Goal: Transaction & Acquisition: Book appointment/travel/reservation

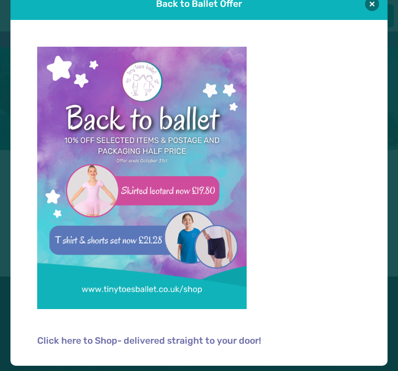
scroll to position [22, 0]
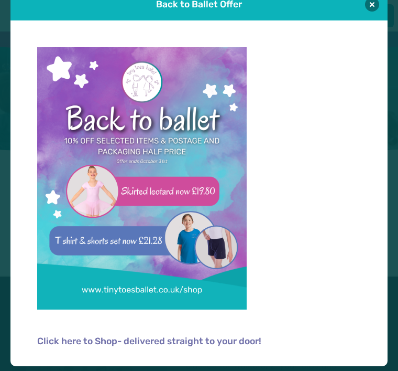
click at [369, 5] on button at bounding box center [372, 4] width 14 height 14
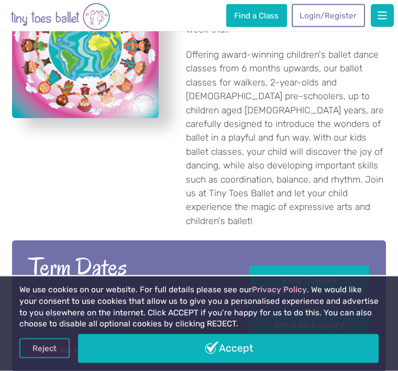
scroll to position [282, 0]
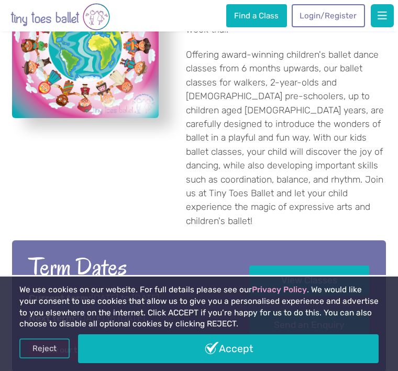
click at [237, 351] on link "Accept" at bounding box center [228, 348] width 301 height 29
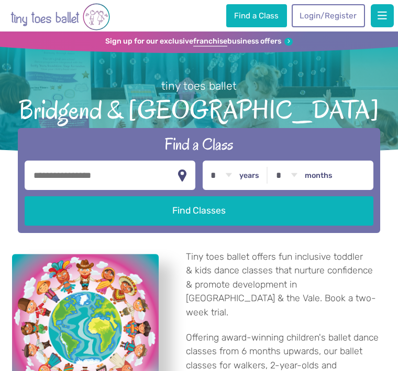
click at [94, 181] on input "text" at bounding box center [110, 174] width 171 height 29
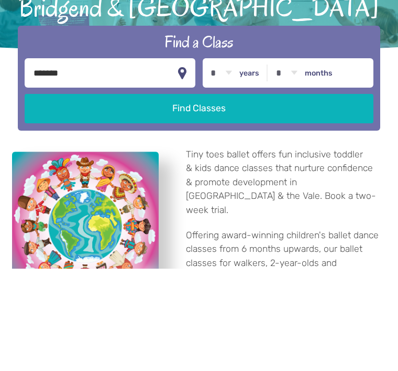
type input "*******"
click at [230, 160] on select "* * * * * * * * * * ** ** **" at bounding box center [221, 174] width 32 height 29
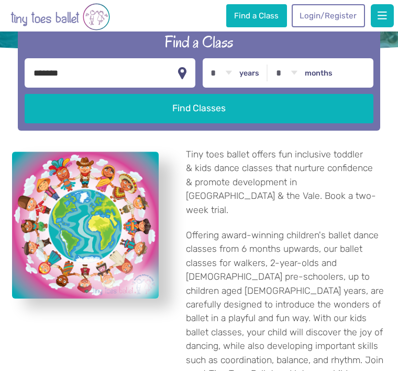
select select "*"
click at [246, 117] on button "Find Classes" at bounding box center [199, 108] width 349 height 29
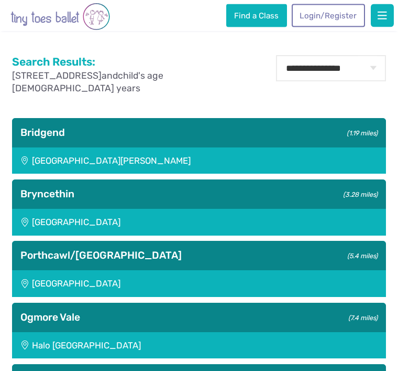
scroll to position [173, 0]
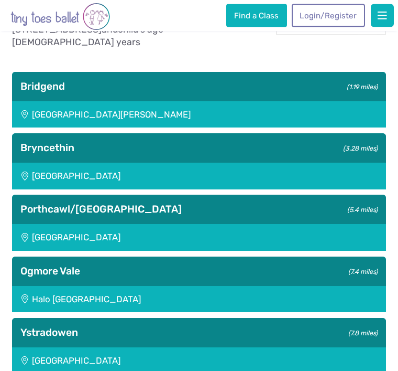
click at [244, 92] on h3 "Bridgend (1.19 miles)" at bounding box center [198, 87] width 357 height 13
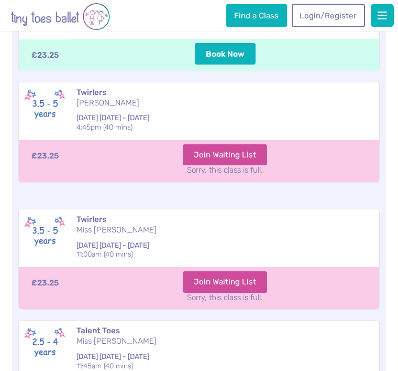
scroll to position [436, 0]
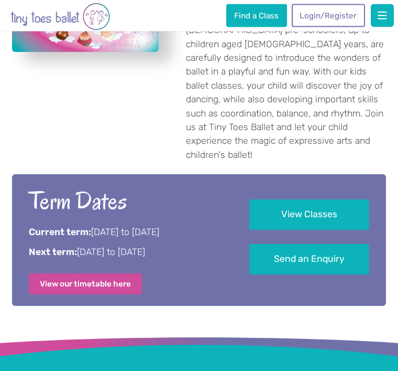
scroll to position [350, 0]
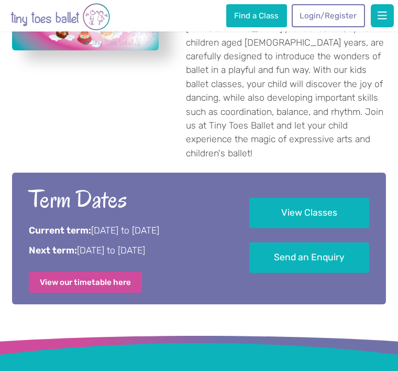
click at [336, 198] on link "View Classes" at bounding box center [309, 213] width 120 height 31
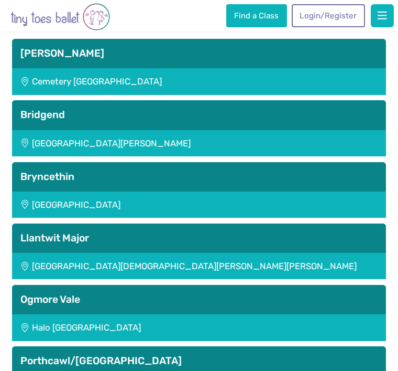
scroll to position [1545, 0]
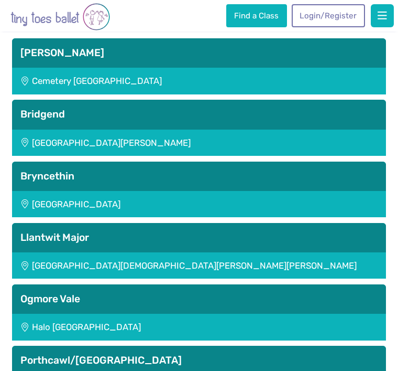
click at [290, 134] on div "[GEOGRAPHIC_DATA][PERSON_NAME]" at bounding box center [199, 142] width 374 height 26
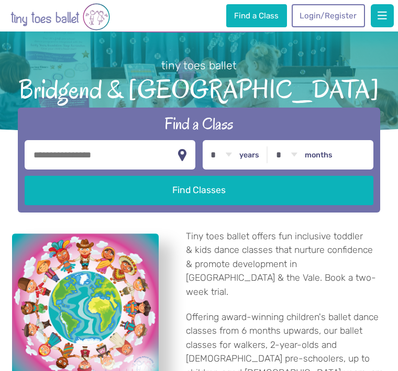
scroll to position [19, 0]
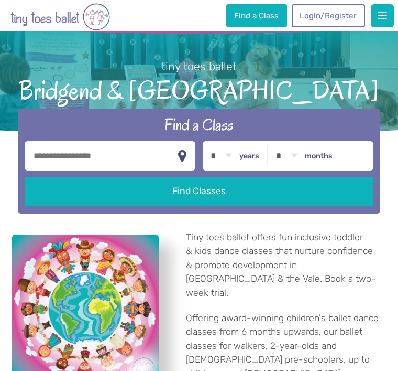
click at [306, 198] on button "Find Classes" at bounding box center [199, 191] width 349 height 29
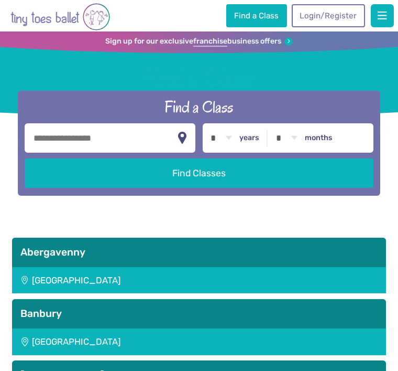
click at [81, 148] on input "text" at bounding box center [110, 137] width 171 height 29
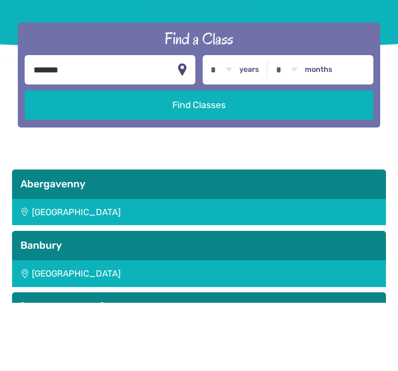
type input "*******"
click at [237, 158] on button "Find Classes" at bounding box center [199, 172] width 349 height 29
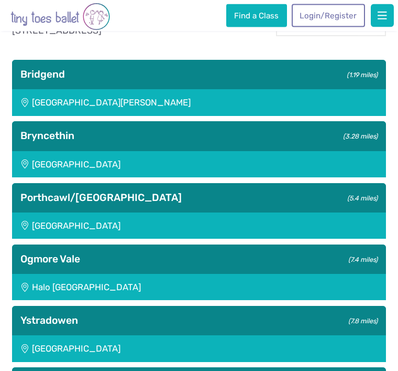
scroll to position [219, 0]
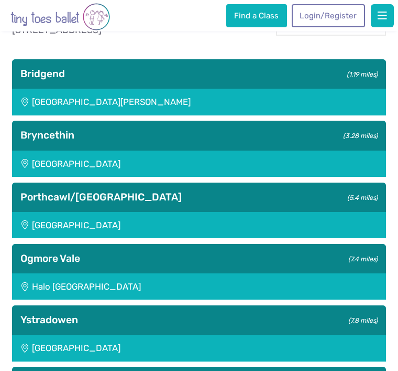
click at [242, 168] on div "[GEOGRAPHIC_DATA]" at bounding box center [199, 163] width 374 height 26
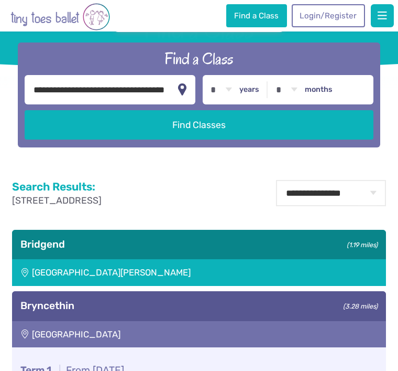
scroll to position [47, 0]
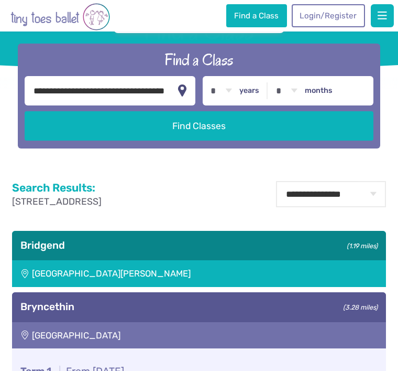
click at [187, 273] on div "[GEOGRAPHIC_DATA][PERSON_NAME]" at bounding box center [199, 273] width 374 height 26
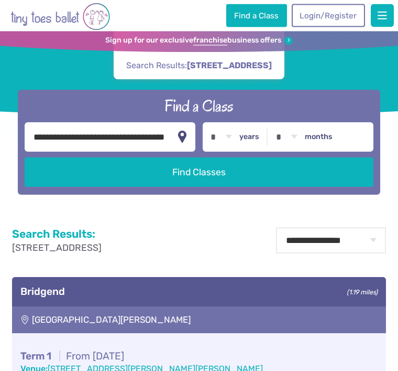
scroll to position [0, 0]
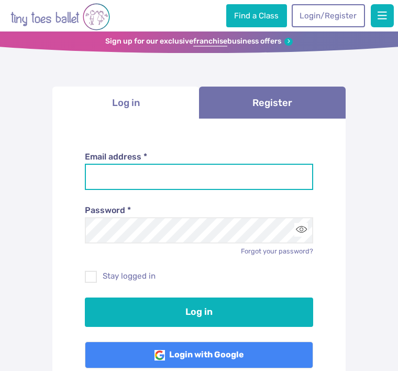
click at [154, 176] on input "Email address *" at bounding box center [199, 177] width 229 height 26
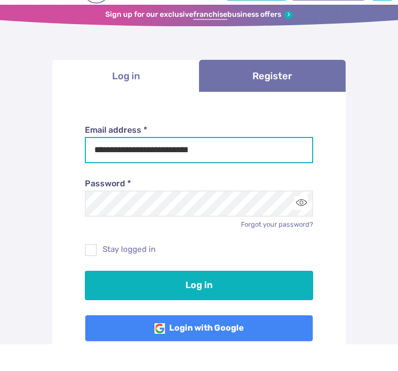
type input "**********"
click at [199, 297] on button "Log in" at bounding box center [199, 311] width 229 height 29
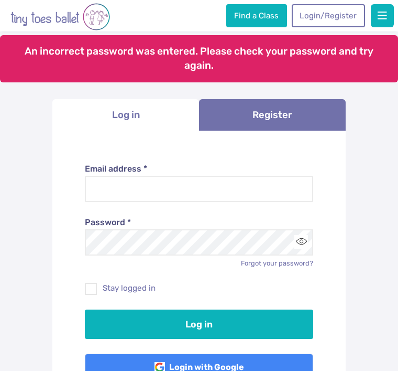
scroll to position [51, 0]
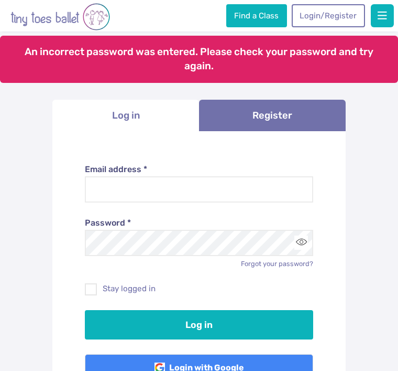
click at [286, 114] on link "Register" at bounding box center [272, 116] width 147 height 32
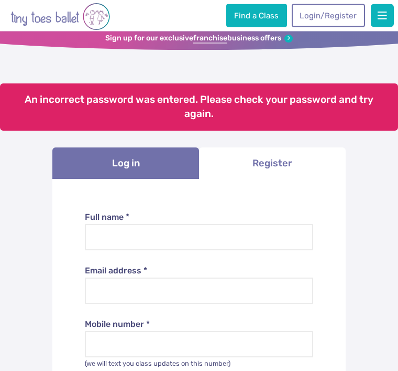
scroll to position [0, 0]
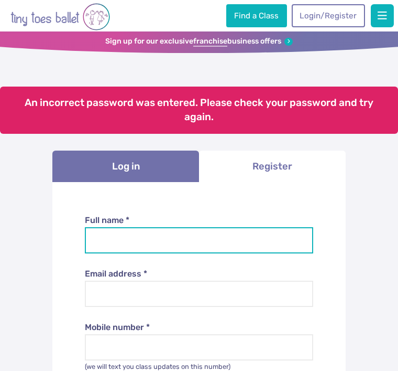
click at [137, 244] on input "Full name *" at bounding box center [199, 240] width 229 height 26
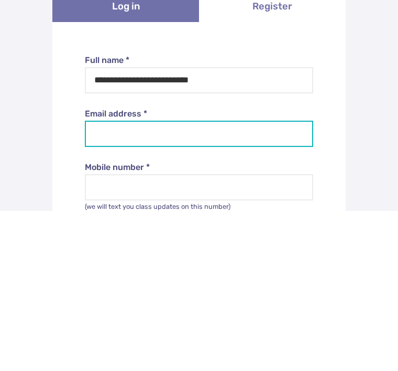
click at [144, 280] on input "Email address *" at bounding box center [199, 293] width 229 height 26
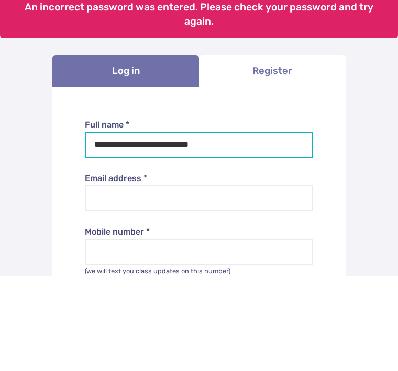
click at [220, 227] on input "**********" at bounding box center [199, 240] width 229 height 26
type input "*****"
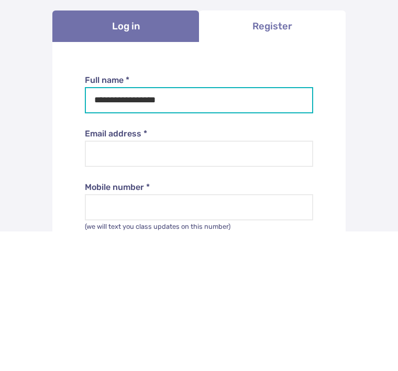
type input "**********"
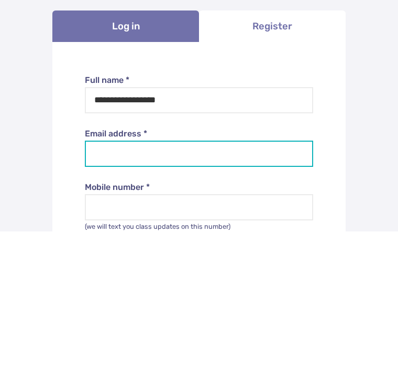
click at [116, 280] on input "Email address *" at bounding box center [199, 293] width 229 height 26
type input "*"
type input "**********"
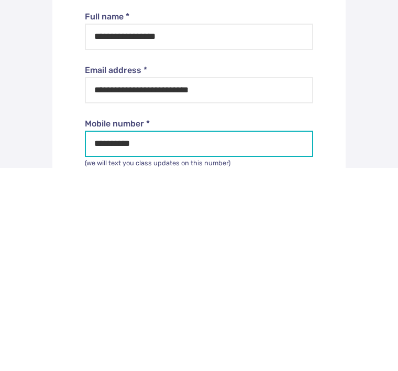
type input "**********"
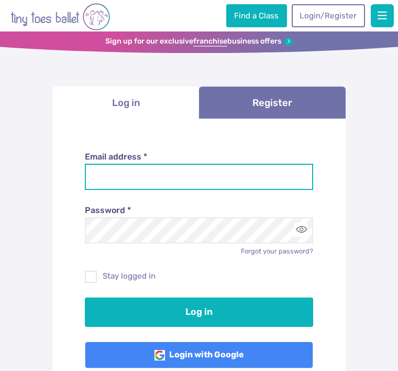
click at [103, 177] on input "Email address *" at bounding box center [199, 177] width 229 height 26
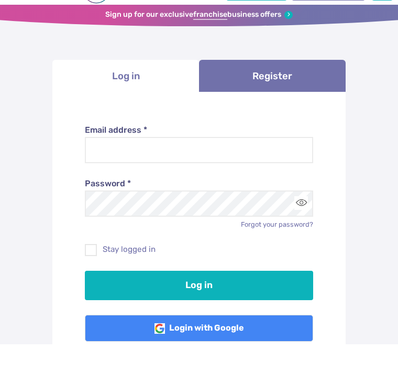
click at [147, 88] on li "Log in" at bounding box center [125, 102] width 147 height 32
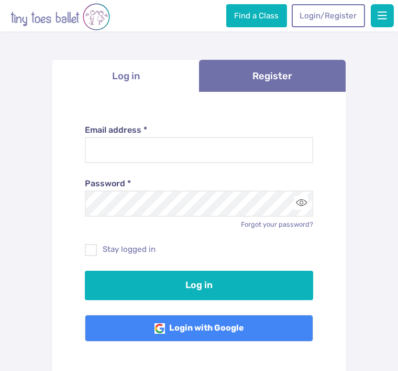
click at [127, 73] on li "Log in" at bounding box center [125, 76] width 147 height 32
click at [128, 78] on li "Log in" at bounding box center [125, 76] width 147 height 32
click at [143, 76] on li "Log in" at bounding box center [125, 76] width 147 height 32
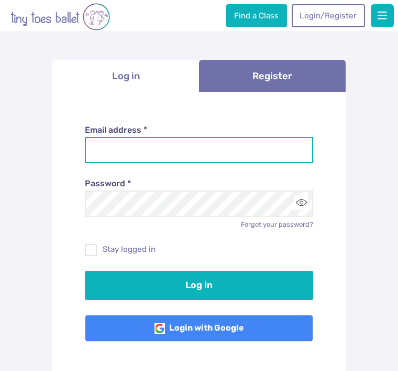
click at [109, 154] on input "Email address *" at bounding box center [199, 150] width 229 height 26
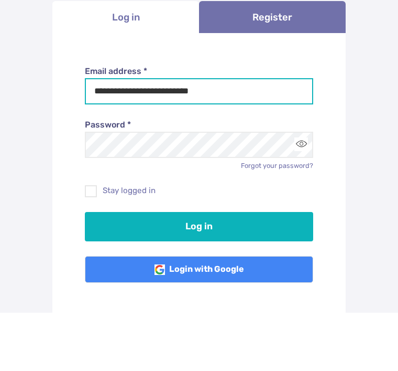
type input "**********"
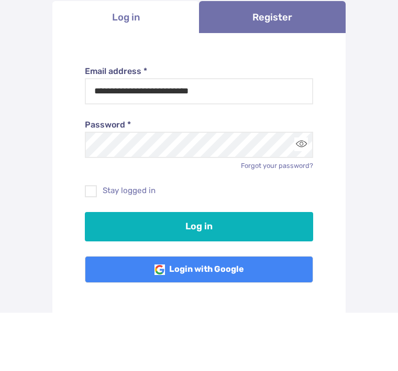
click at [275, 220] on link "Forgot your password?" at bounding box center [277, 224] width 72 height 8
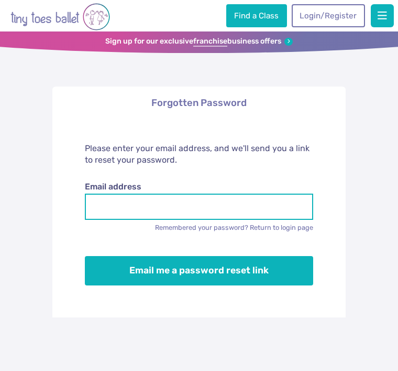
click at [119, 207] on input "Email address" at bounding box center [199, 206] width 229 height 26
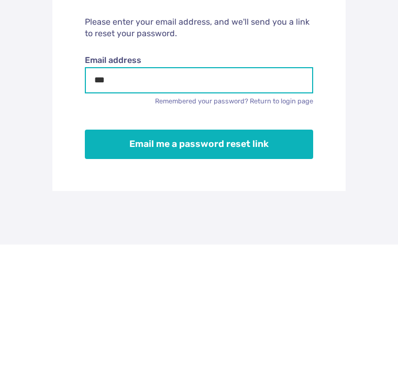
type input "****"
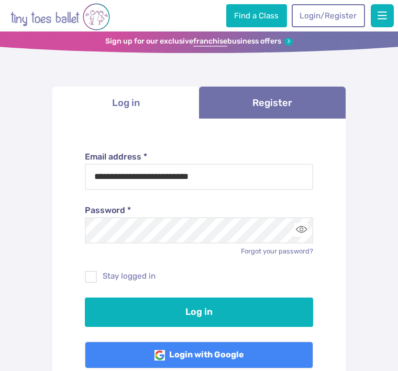
scroll to position [119, 0]
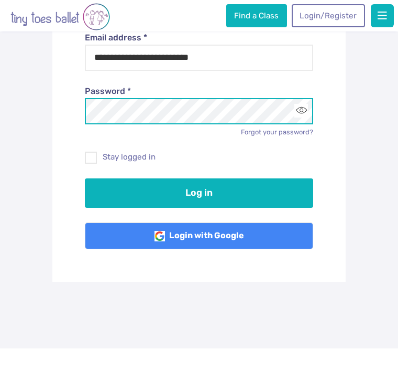
click at [199, 191] on button "Log in" at bounding box center [199, 192] width 229 height 29
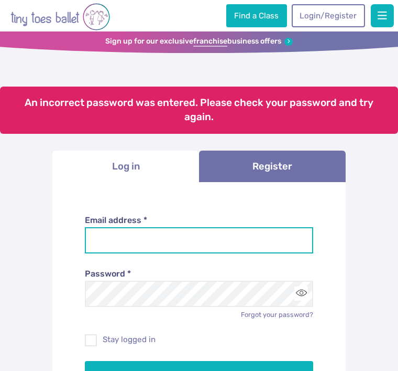
click at [137, 242] on input "Email address *" at bounding box center [199, 240] width 229 height 26
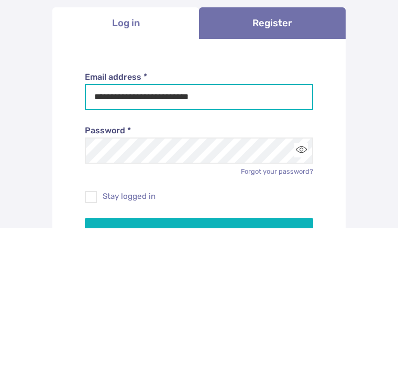
type input "**********"
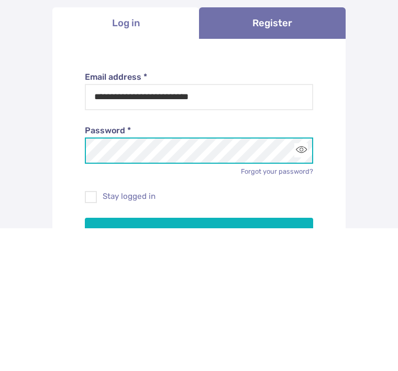
click at [199, 361] on button "Log in" at bounding box center [199, 375] width 229 height 29
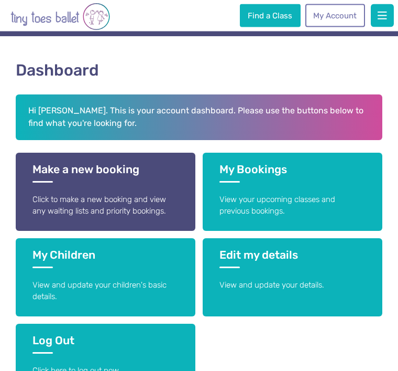
scroll to position [75, 0]
click at [157, 205] on p "Click to make a new booking and view any waiting lists and priority bookings." at bounding box center [105, 205] width 146 height 23
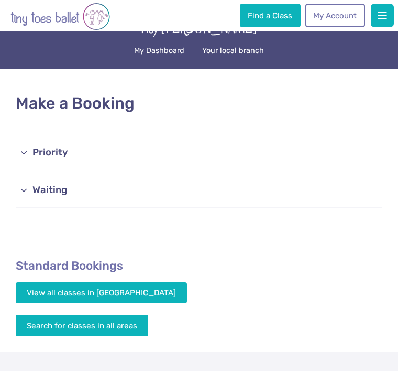
scroll to position [42, 0]
click at [56, 157] on link "Priority" at bounding box center [199, 153] width 366 height 34
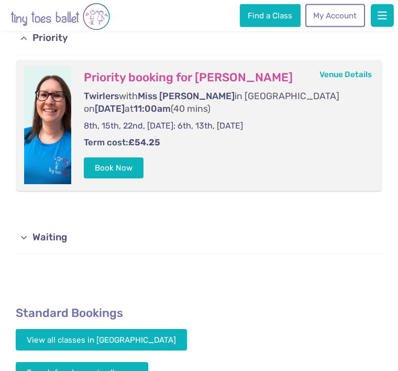
click at [64, 222] on link "Waiting" at bounding box center [199, 239] width 366 height 34
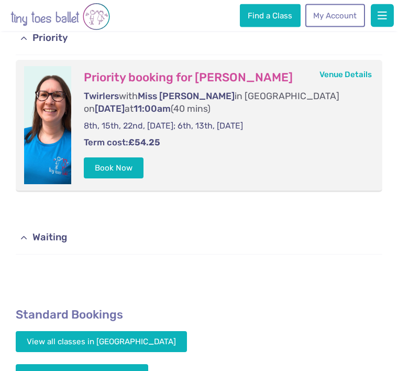
scroll to position [157, 0]
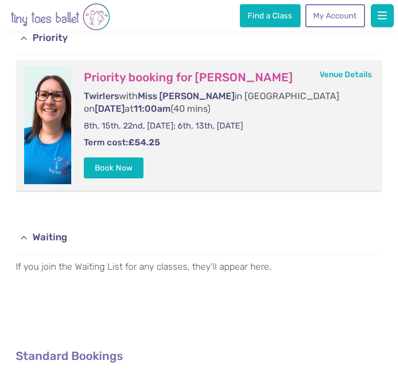
click at [124, 167] on button "Book Now" at bounding box center [114, 167] width 60 height 21
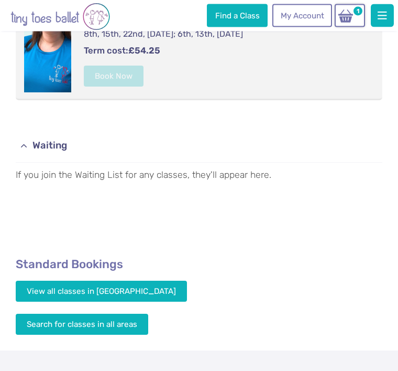
scroll to position [248, 0]
click at [352, 16] on img at bounding box center [346, 16] width 20 height 15
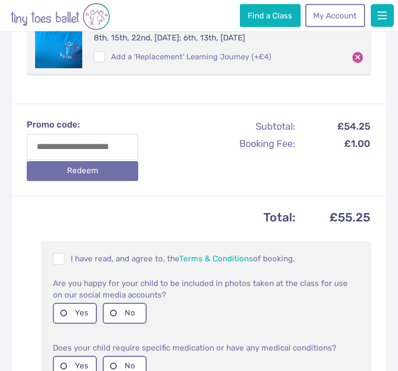
scroll to position [253, 0]
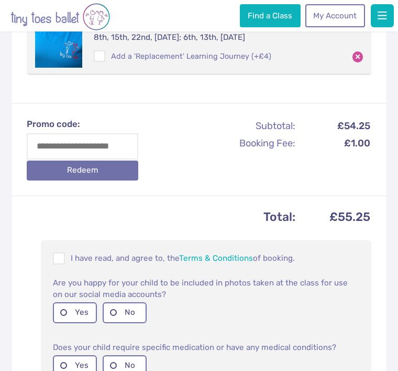
click at [77, 302] on label "Yes" at bounding box center [75, 312] width 44 height 21
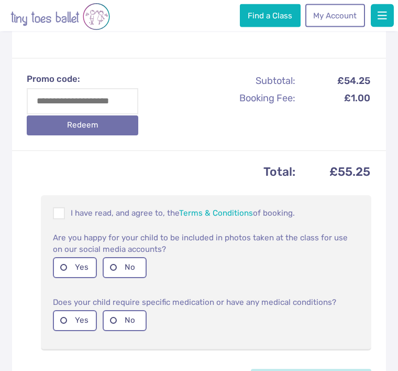
scroll to position [302, 0]
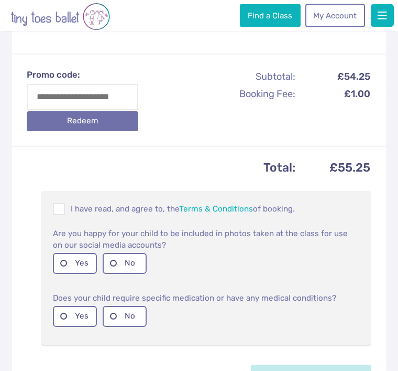
click at [133, 306] on label "No" at bounding box center [125, 316] width 44 height 21
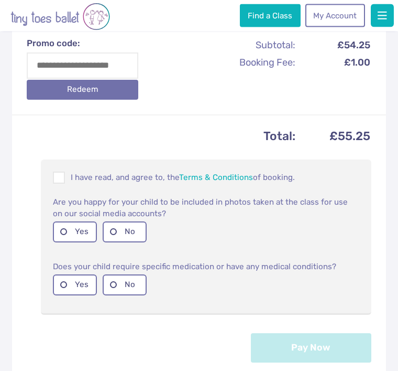
scroll to position [334, 0]
click at [54, 175] on span at bounding box center [59, 179] width 11 height 9
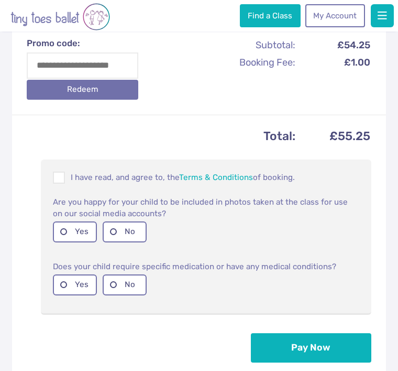
click at [338, 333] on button "Pay Now" at bounding box center [311, 347] width 121 height 29
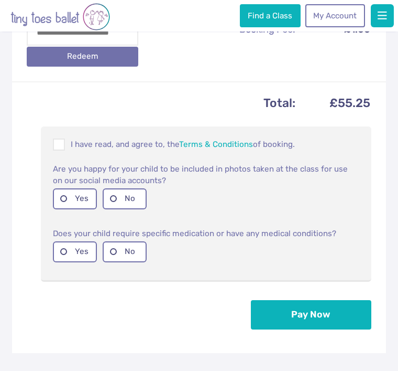
scroll to position [367, 0]
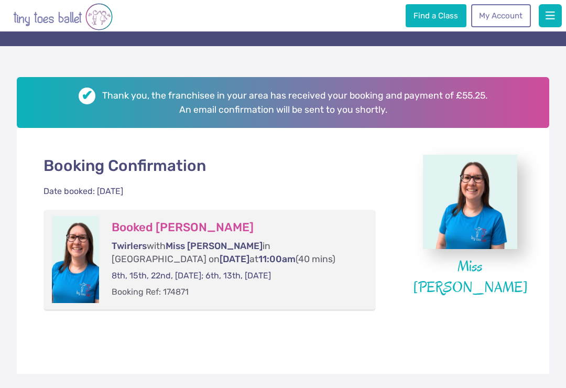
scroll to position [80, 0]
